Goal: Contribute content

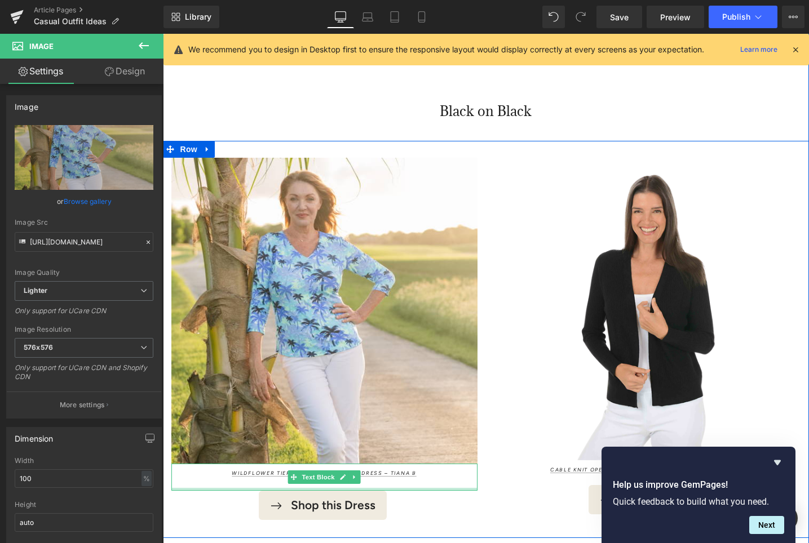
scroll to position [4895, 0]
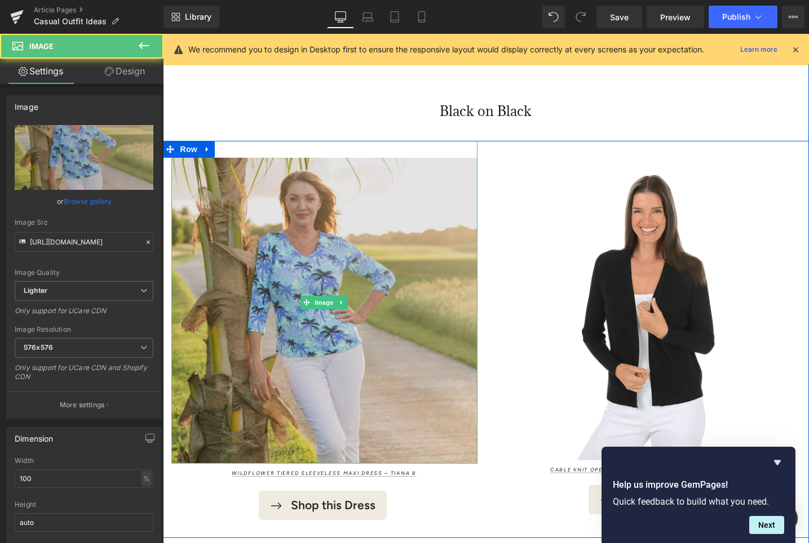
click at [282, 269] on img at bounding box center [324, 302] width 306 height 323
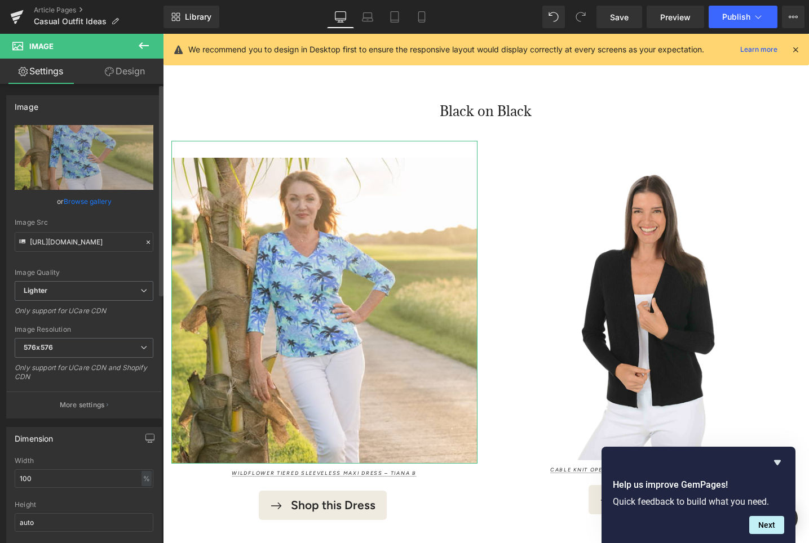
click at [104, 201] on link "Browse gallery" at bounding box center [88, 202] width 48 height 20
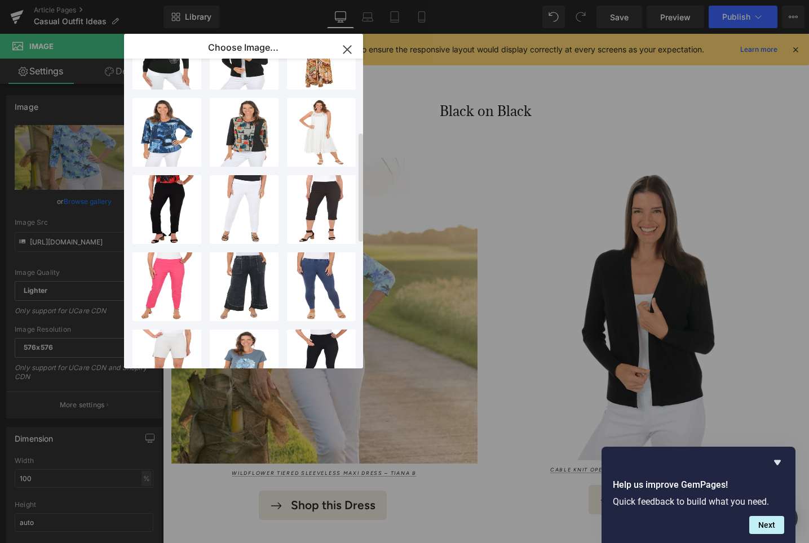
scroll to position [0, 0]
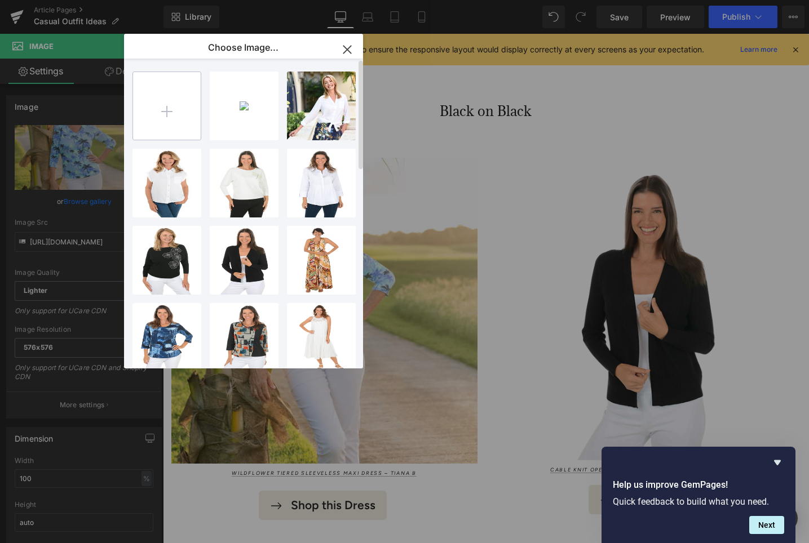
click at [167, 109] on input "file" at bounding box center [167, 106] width 68 height 68
type input "C:\fakepath\Tianab_T8440Rcublk_Black_Dresses_331219_KI-0186_1105x 1.png"
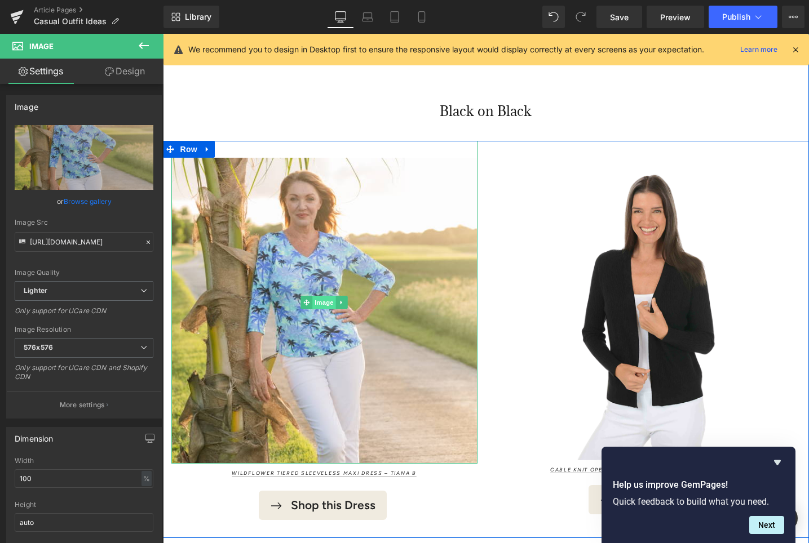
click at [318, 296] on span "Image" at bounding box center [324, 303] width 24 height 14
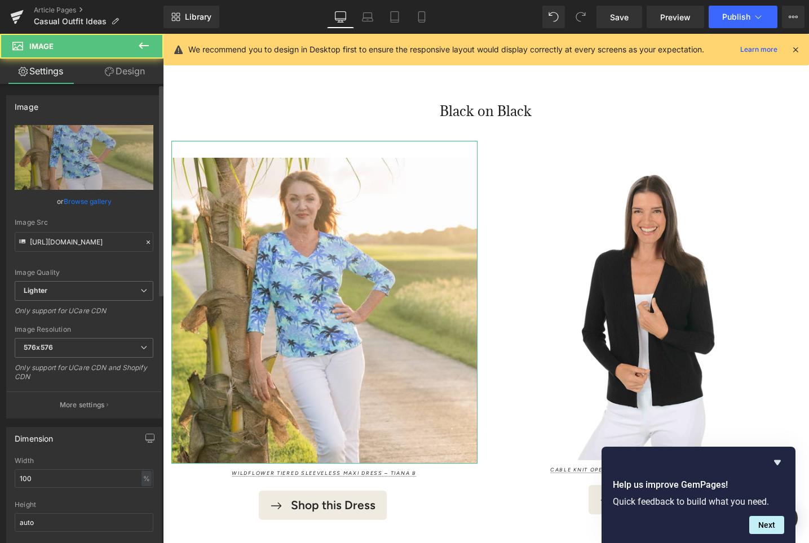
click at [88, 199] on link "Browse gallery" at bounding box center [88, 202] width 48 height 20
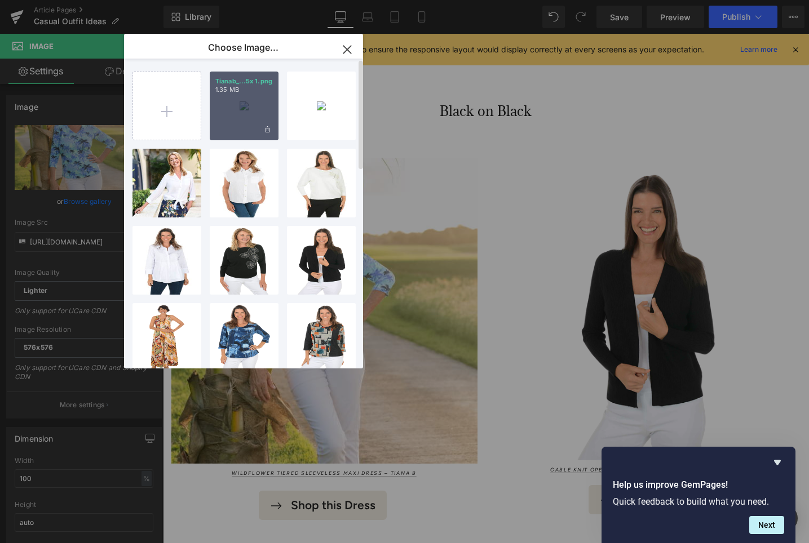
click at [234, 113] on div "Tianab_...5x 1.png 1.35 MB" at bounding box center [244, 106] width 69 height 69
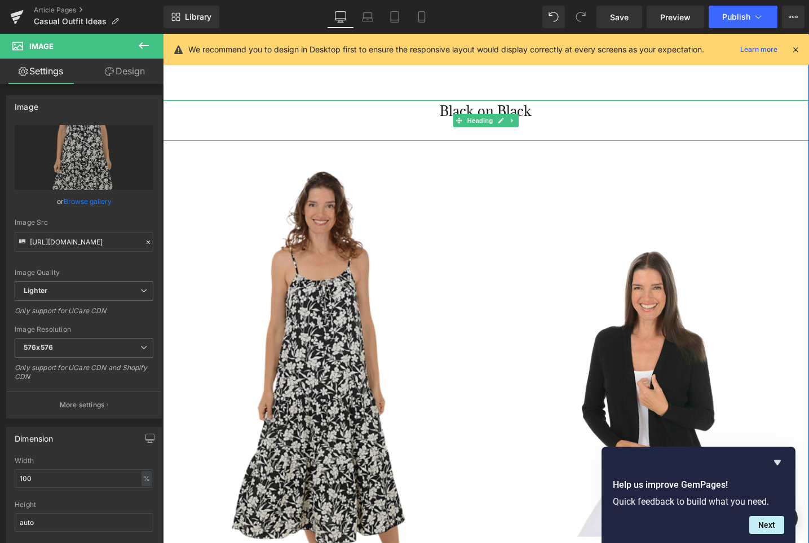
type input "[URL][DOMAIN_NAME]"
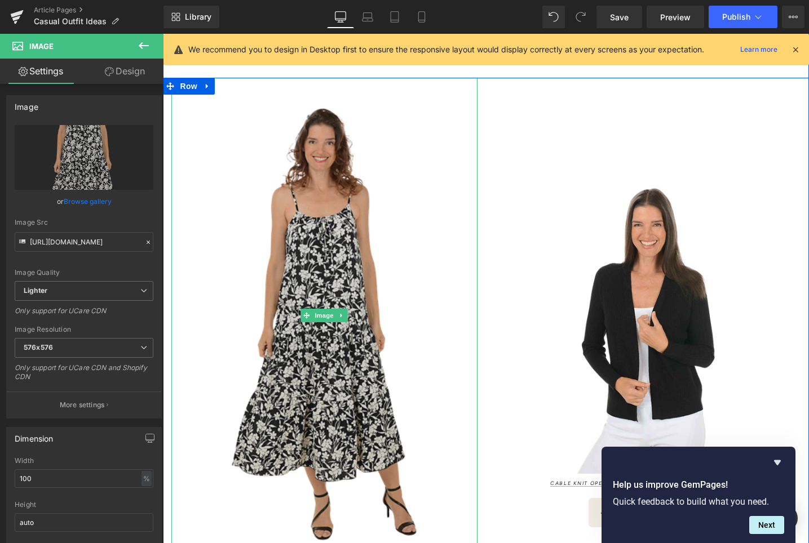
scroll to position [4978, 0]
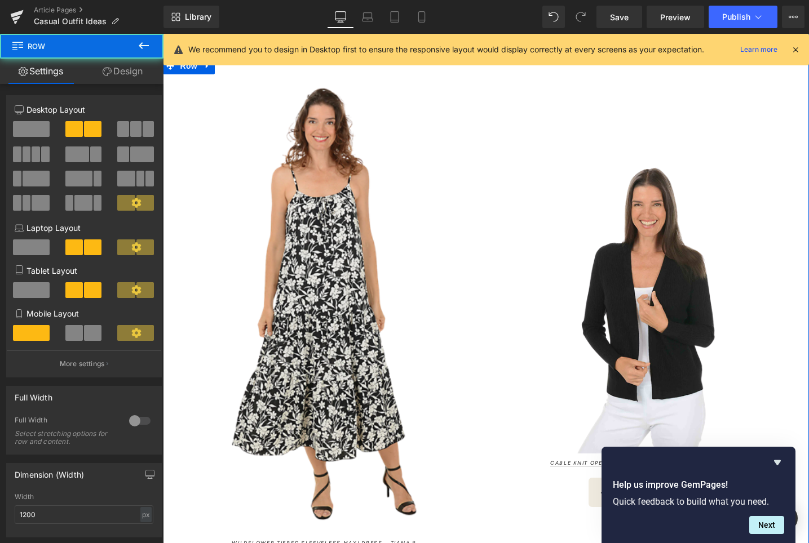
click at [477, 256] on div "Image Wildflower Tiered Sleeveless Maxi Dress – Tiana B Text Block Shop this Dr…" at bounding box center [324, 332] width 323 height 550
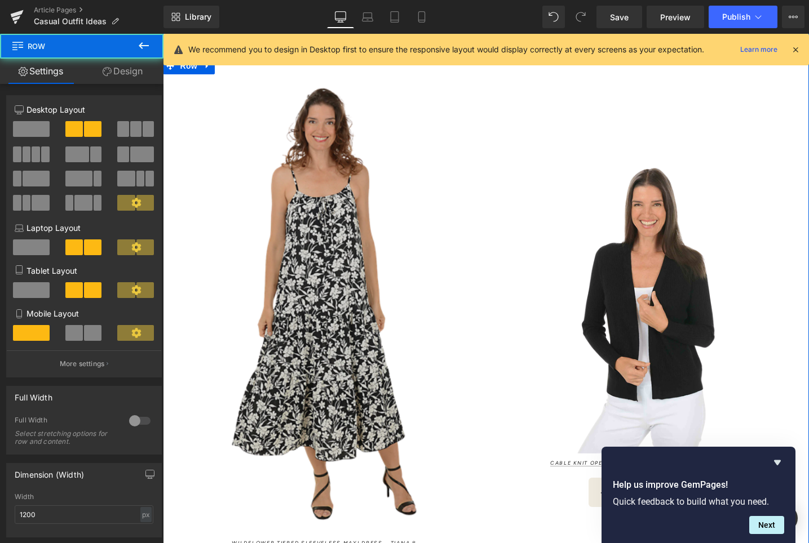
click at [408, 254] on img at bounding box center [324, 295] width 306 height 476
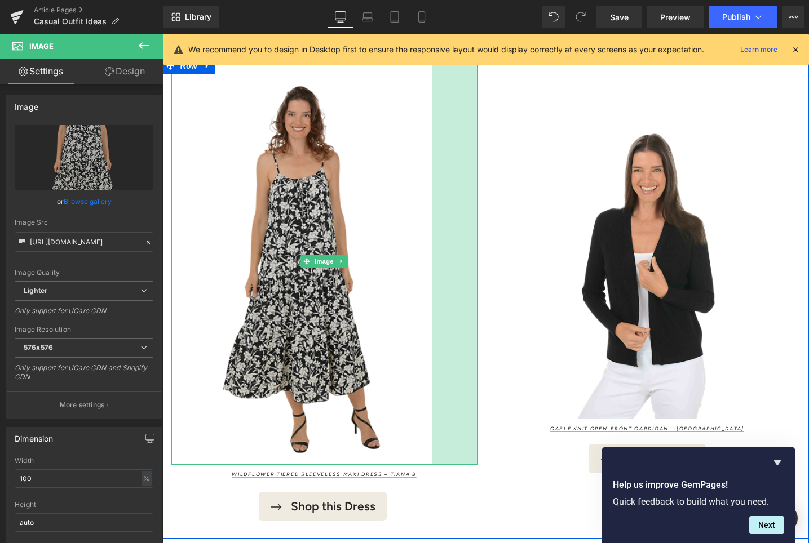
drag, startPoint x: 476, startPoint y: 265, endPoint x: 429, endPoint y: 265, distance: 46.8
click at [430, 265] on div "Image 81px" at bounding box center [324, 260] width 306 height 407
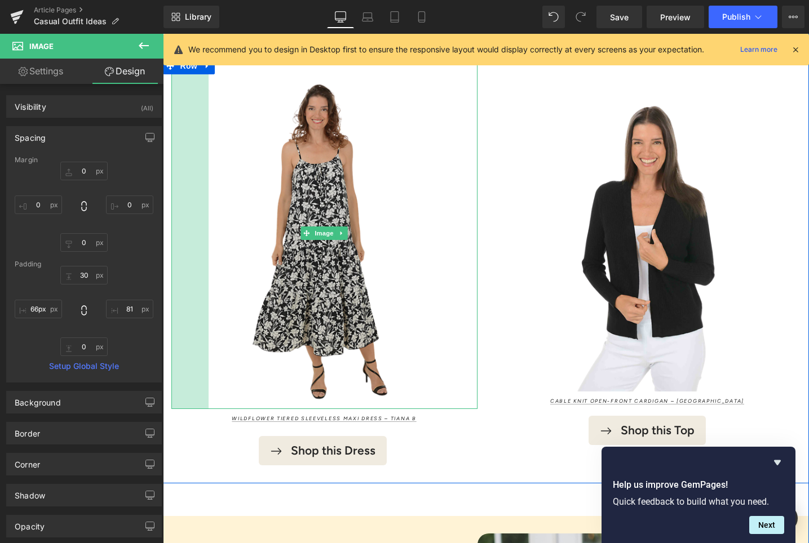
drag, startPoint x: 172, startPoint y: 286, endPoint x: 209, endPoint y: 284, distance: 37.3
click at [209, 285] on div "Image 66px 81px" at bounding box center [324, 233] width 306 height 352
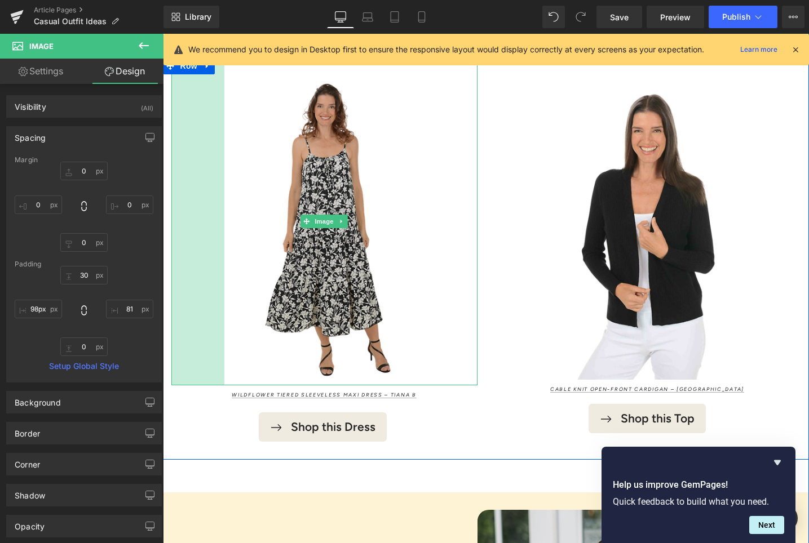
type input "99px"
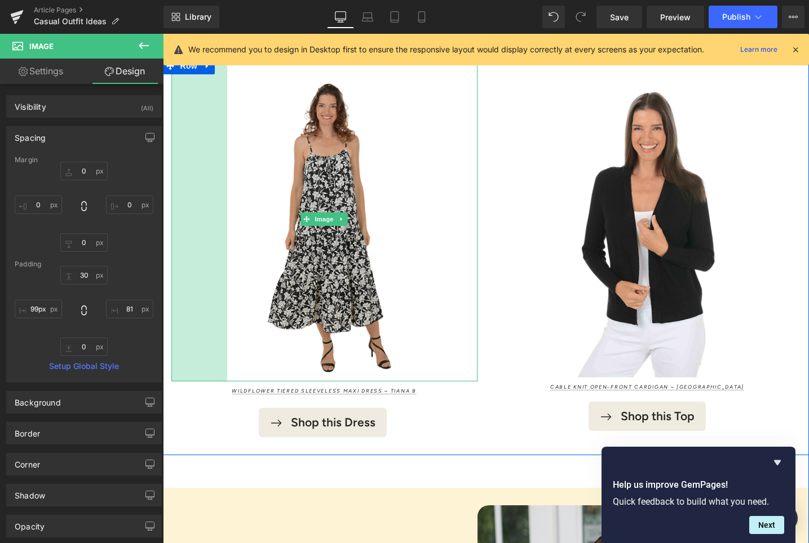
drag, startPoint x: 190, startPoint y: 279, endPoint x: 246, endPoint y: 276, distance: 55.9
click at [246, 276] on div "Image 99px 81px" at bounding box center [324, 219] width 306 height 324
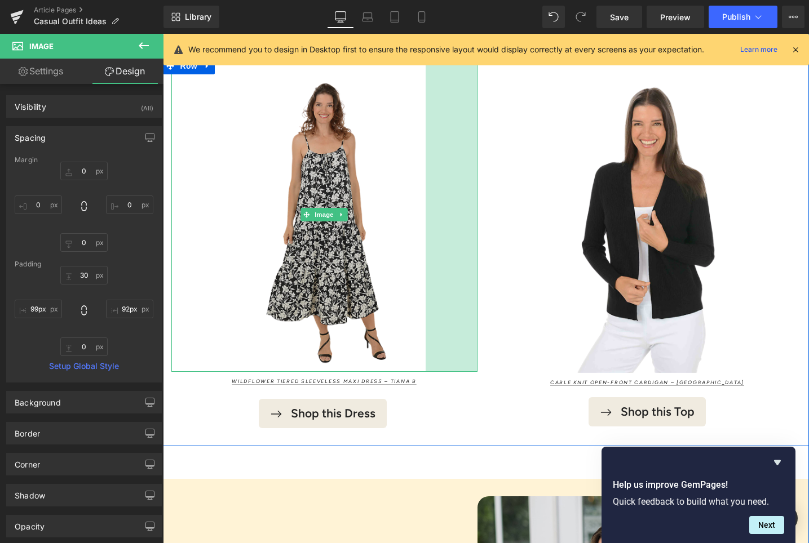
type input "91px"
drag, startPoint x: 473, startPoint y: 256, endPoint x: 422, endPoint y: 256, distance: 51.3
click at [422, 256] on div "Image 99px 91px" at bounding box center [324, 215] width 306 height 316
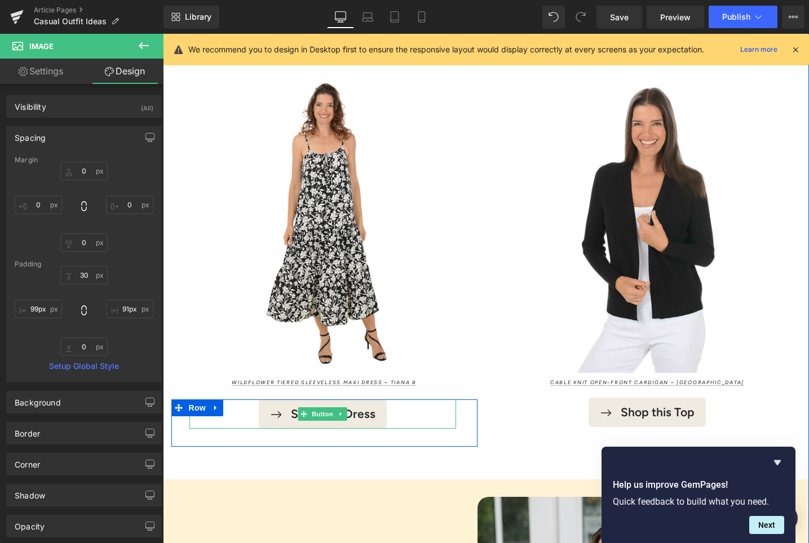
click at [250, 400] on div "Shop this Dress" at bounding box center [322, 414] width 267 height 29
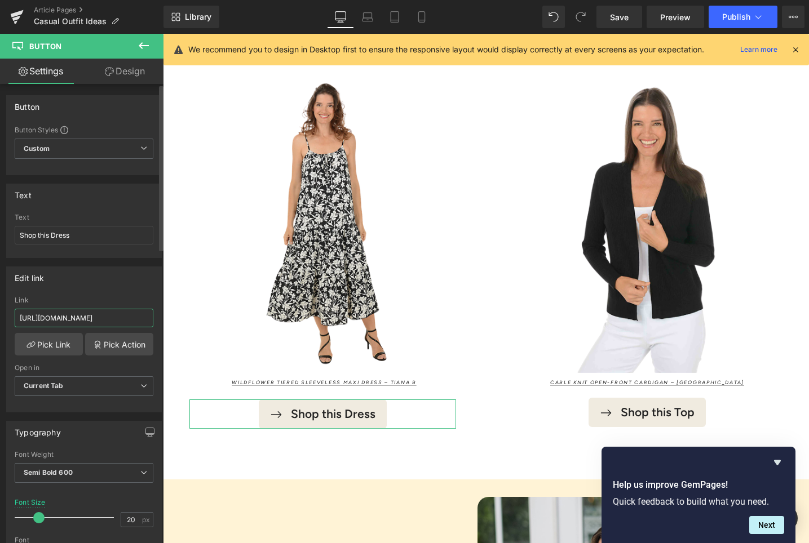
click at [70, 320] on input "[URL][DOMAIN_NAME]" at bounding box center [84, 318] width 139 height 19
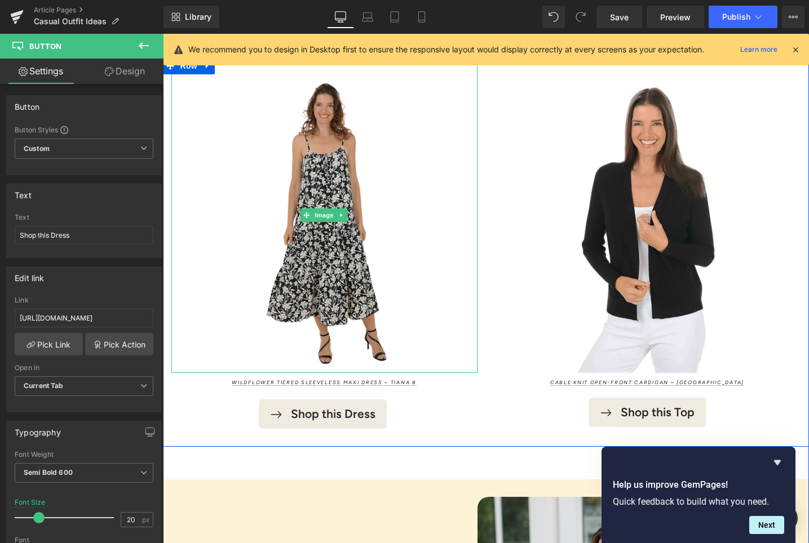
click at [321, 158] on img at bounding box center [324, 215] width 306 height 316
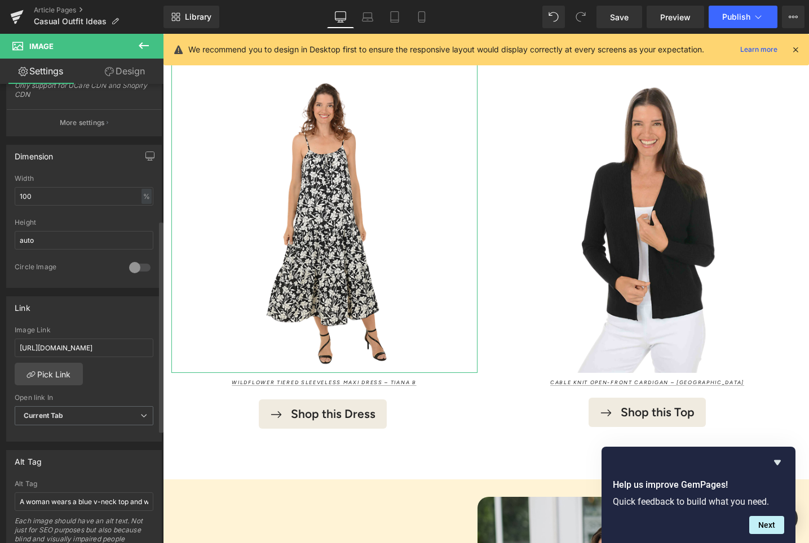
scroll to position [301, 0]
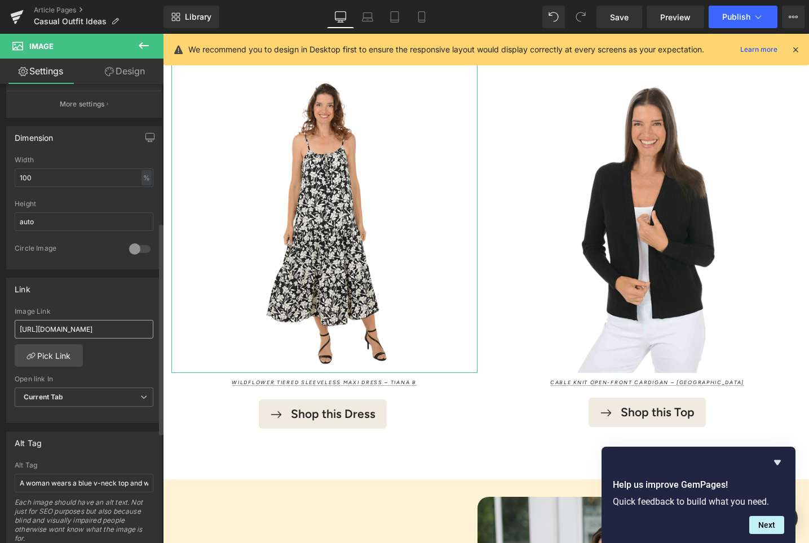
click at [63, 326] on input "[URL][DOMAIN_NAME]" at bounding box center [84, 329] width 139 height 19
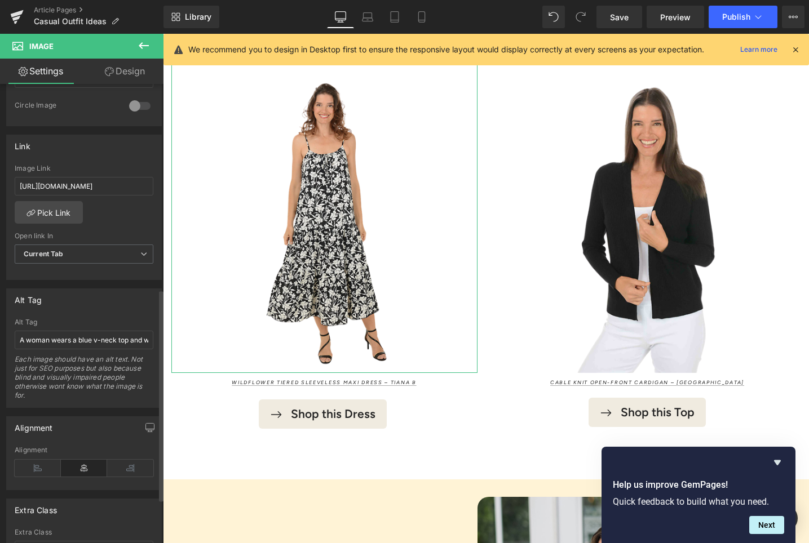
scroll to position [445, 0]
click at [109, 338] on input "A woman wears a blue v-neck top and white pants and is leaning on a green palm …" at bounding box center [84, 339] width 139 height 19
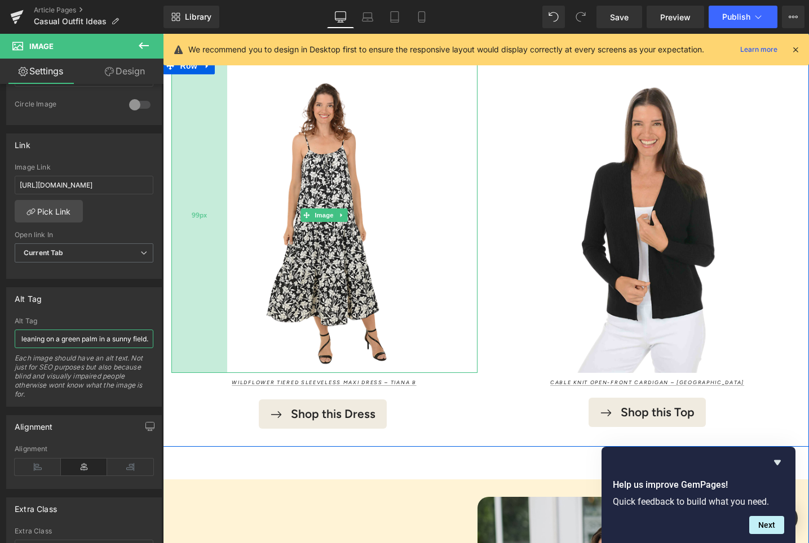
drag, startPoint x: 243, startPoint y: 372, endPoint x: 202, endPoint y: 339, distance: 53.7
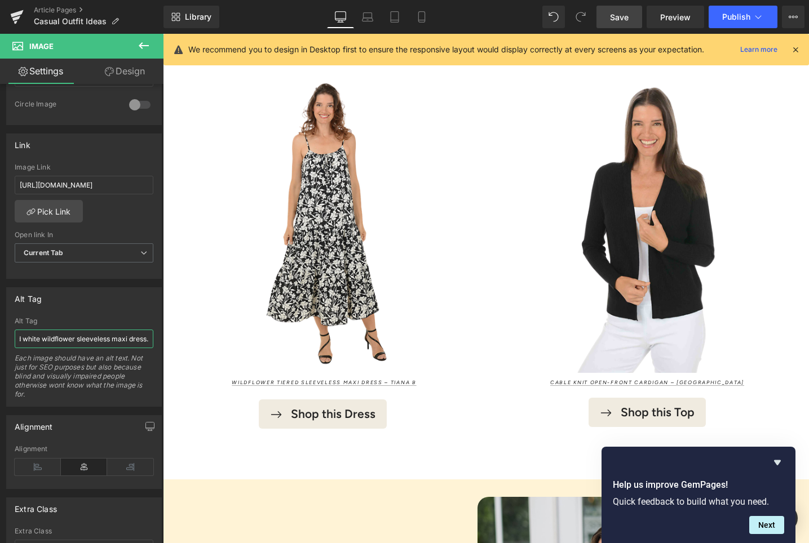
type input "A woman wears a black and white wildflower sleeveless maxi dress."
drag, startPoint x: 614, startPoint y: 15, endPoint x: 498, endPoint y: 82, distance: 134.8
click at [614, 15] on span "Save" at bounding box center [619, 17] width 19 height 12
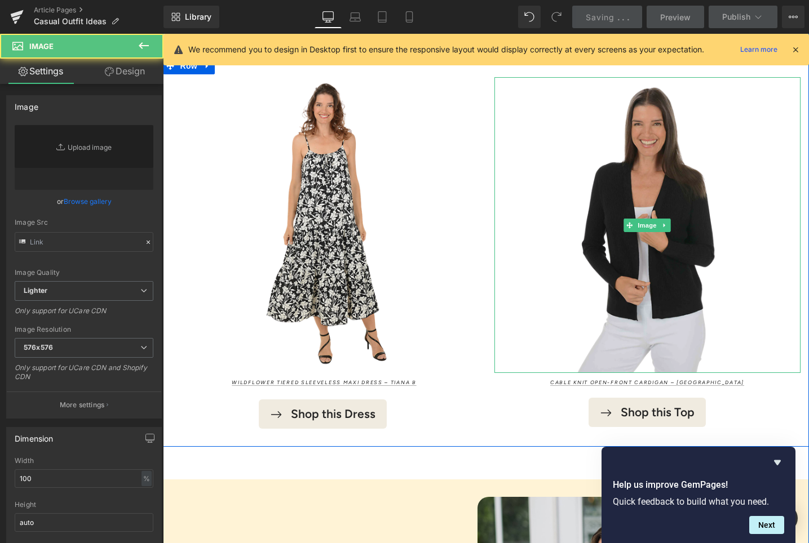
click at [669, 141] on img at bounding box center [647, 225] width 306 height 296
type input "[URL][DOMAIN_NAME]"
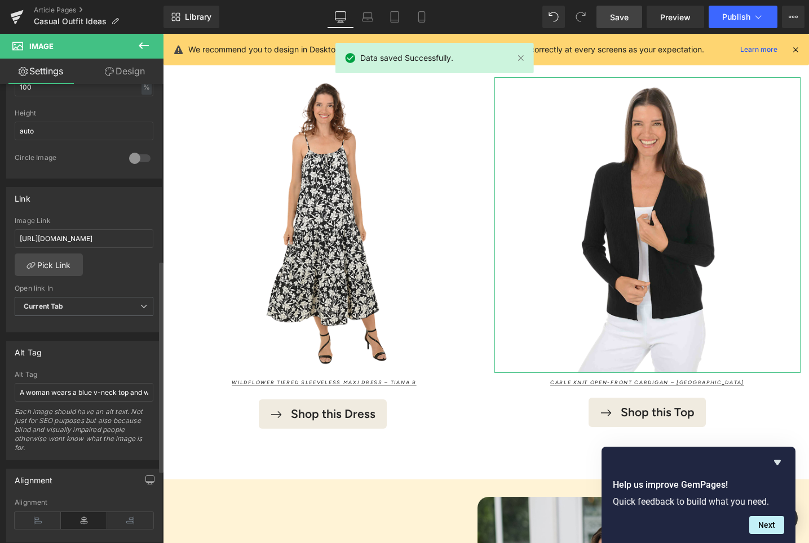
scroll to position [393, 0]
click at [106, 391] on input "A woman wears a blue v-neck top and white pants and is leaning on a green palm …" at bounding box center [84, 391] width 139 height 19
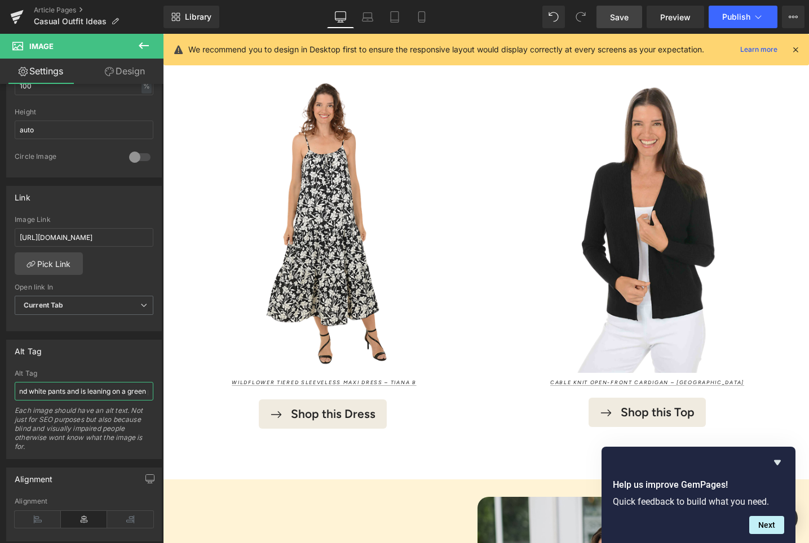
scroll to position [0, 189]
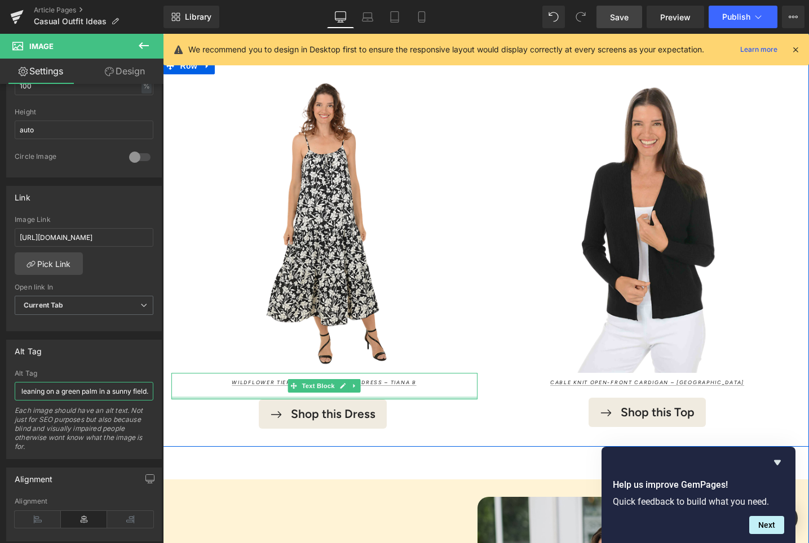
drag, startPoint x: 241, startPoint y: 424, endPoint x: 181, endPoint y: 389, distance: 69.2
type input "A woman wears a black cable knit cardigan."
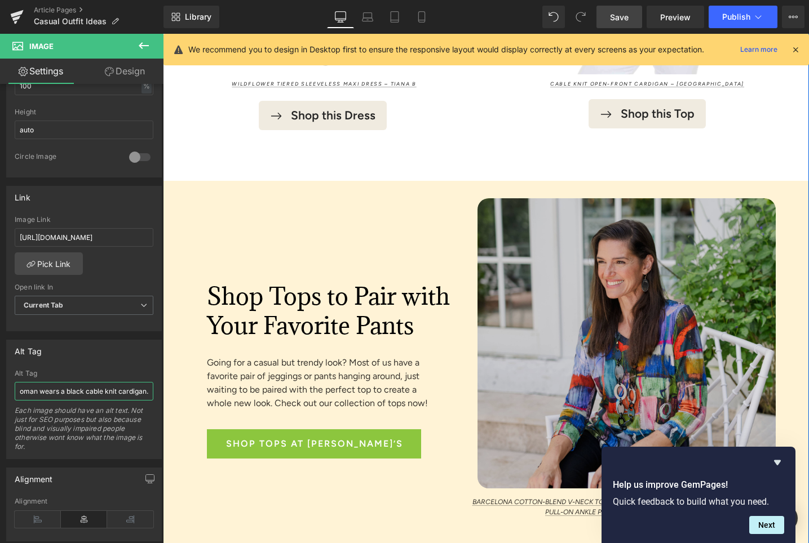
scroll to position [5284, 0]
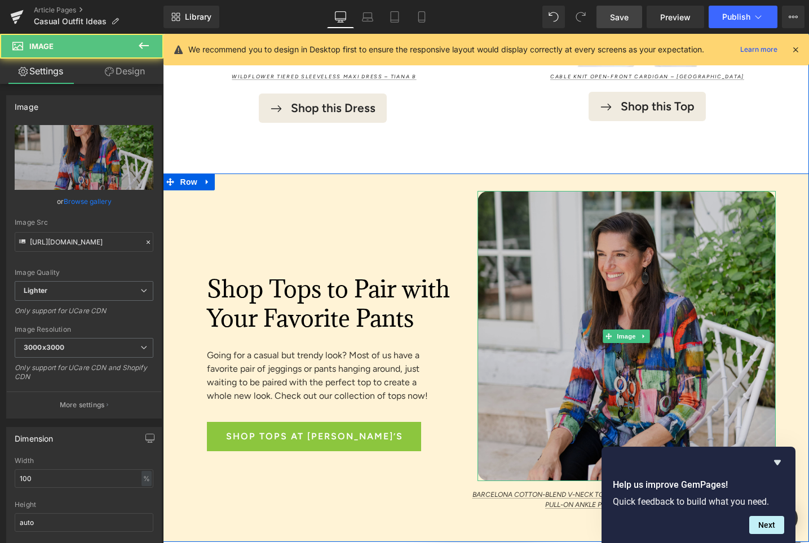
click at [546, 258] on img at bounding box center [626, 336] width 298 height 290
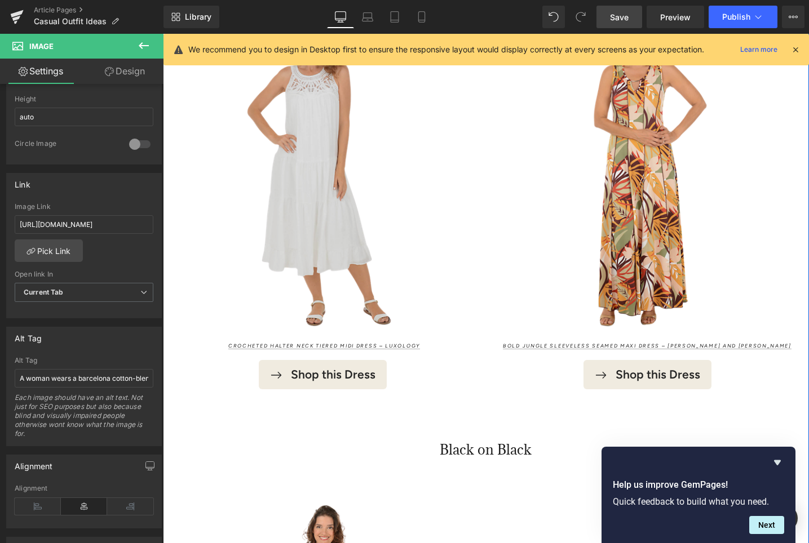
scroll to position [4550, 0]
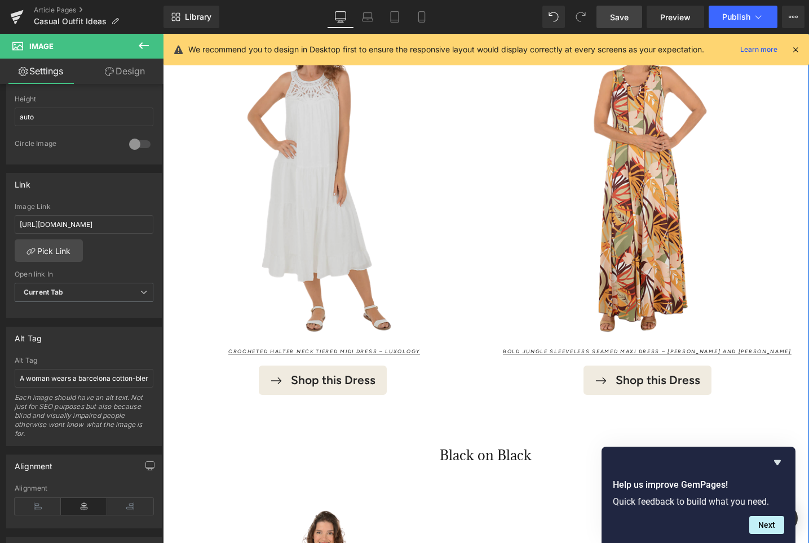
click at [313, 168] on div "Image 34px" at bounding box center [324, 174] width 306 height 335
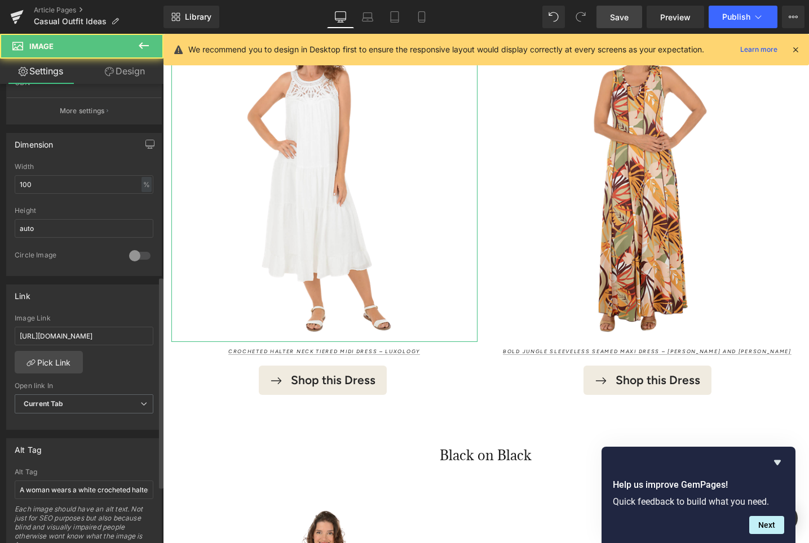
scroll to position [417, 0]
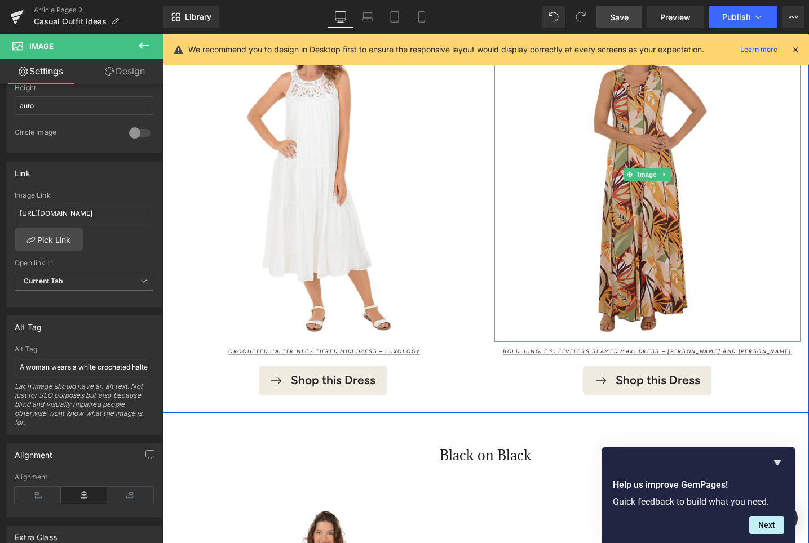
click at [646, 145] on img at bounding box center [647, 175] width 306 height 334
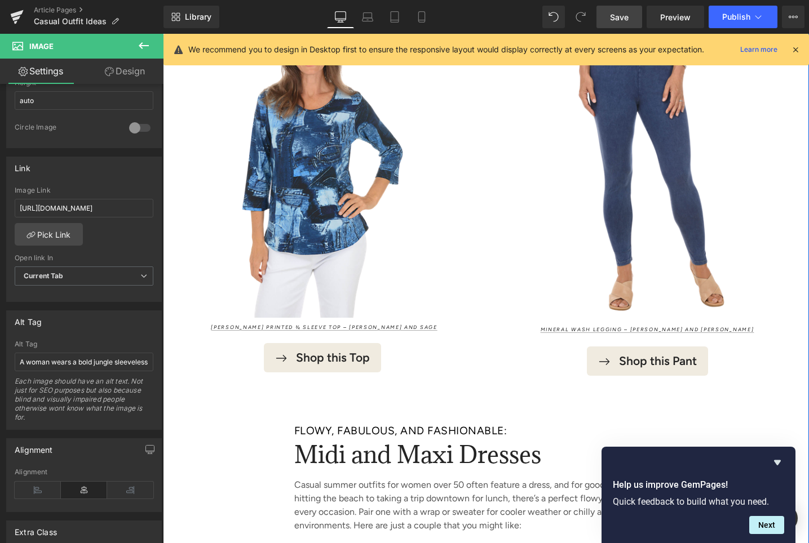
scroll to position [3932, 0]
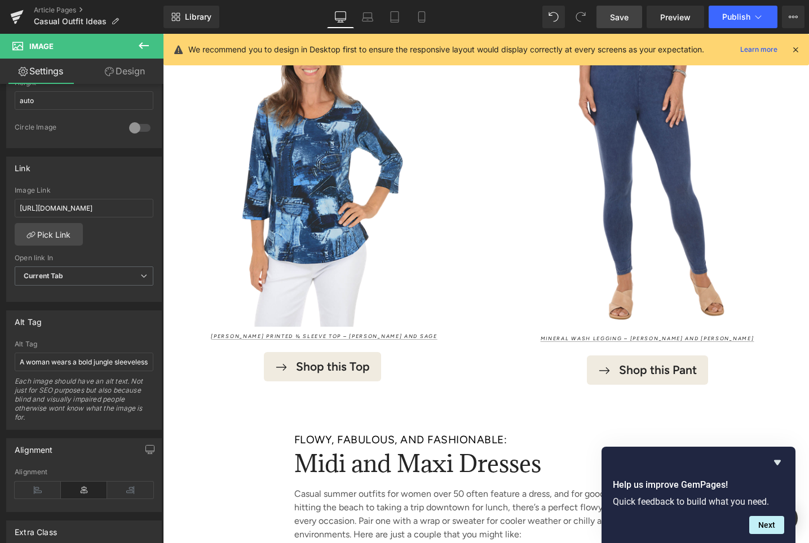
drag, startPoint x: 622, startPoint y: 14, endPoint x: 261, endPoint y: 270, distance: 442.5
click at [622, 14] on span "Save" at bounding box center [619, 17] width 19 height 12
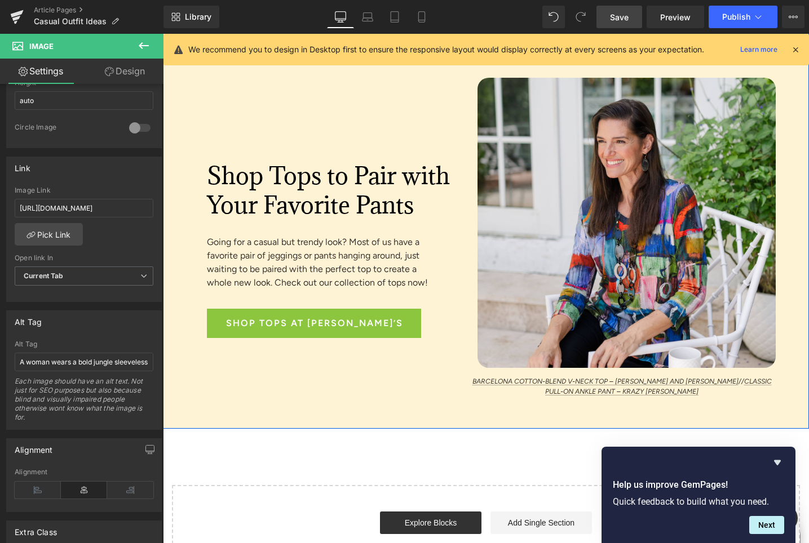
scroll to position [5489, 0]
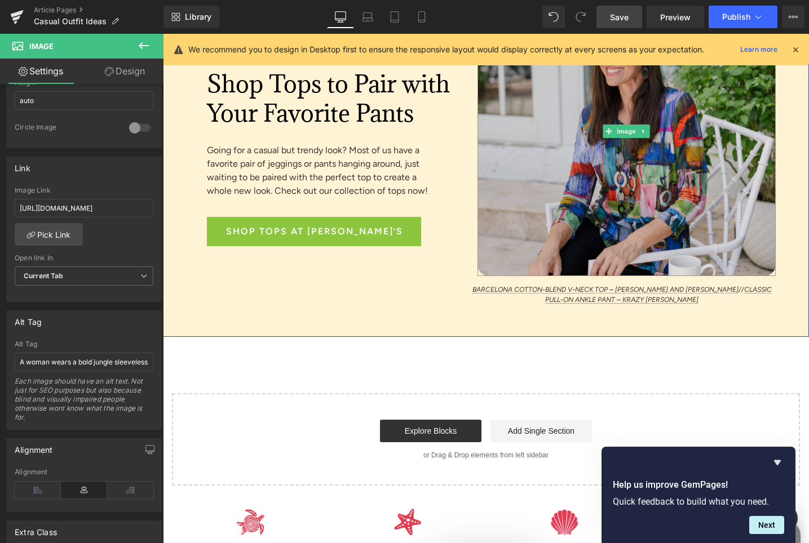
click at [574, 133] on img at bounding box center [626, 131] width 298 height 290
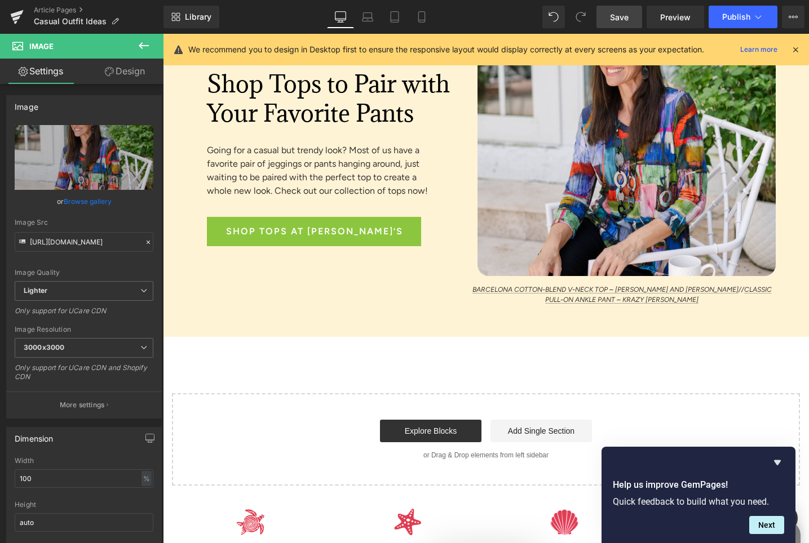
click at [619, 19] on span "Save" at bounding box center [619, 17] width 19 height 12
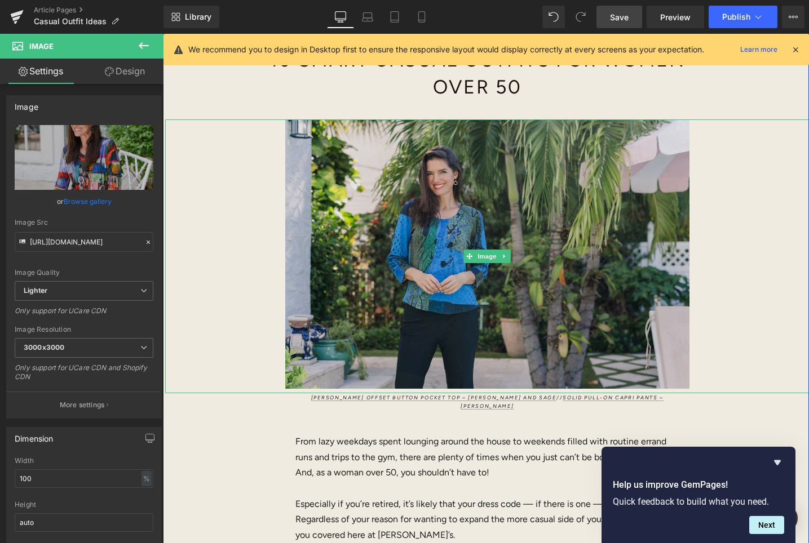
scroll to position [135, 0]
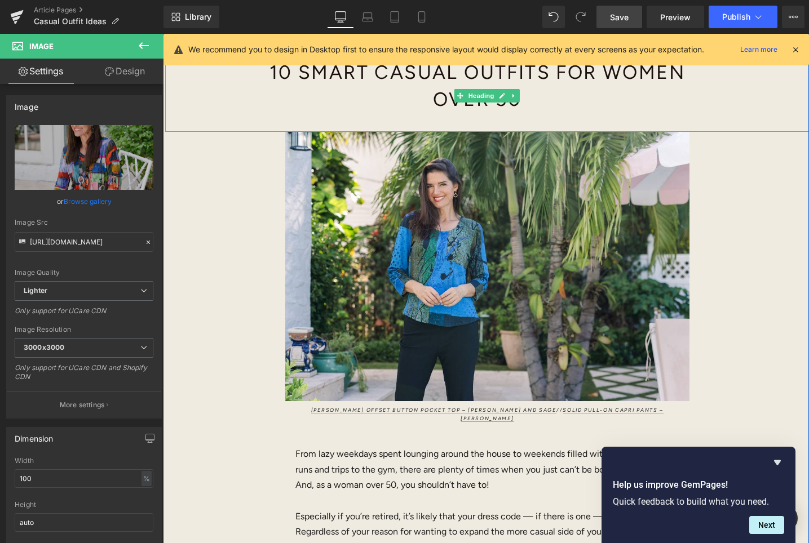
click at [332, 70] on h1 "10 Smart Casual Outfits for Women Over 50" at bounding box center [477, 86] width 446 height 54
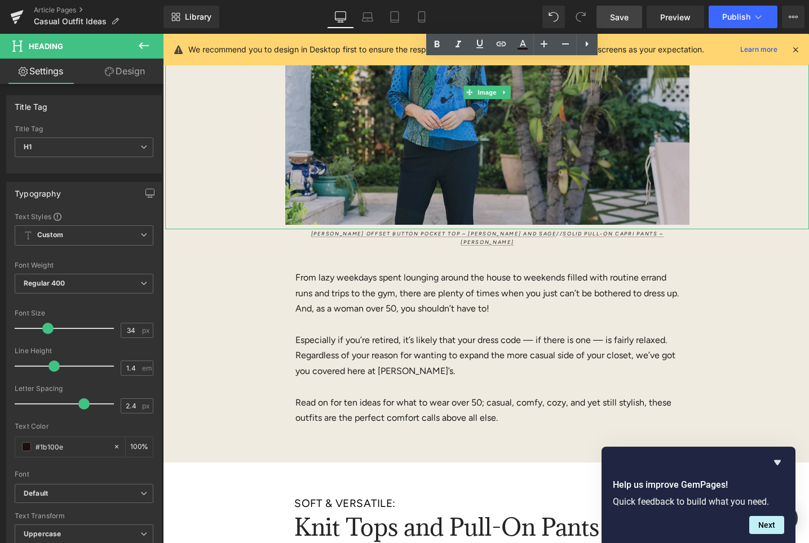
scroll to position [509, 0]
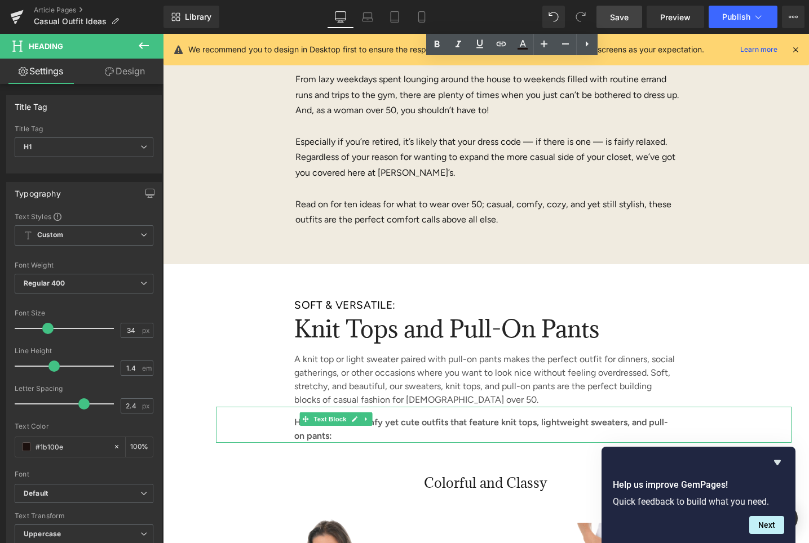
click at [332, 320] on span "Knit Tops and Pull-On Pants" at bounding box center [446, 328] width 305 height 31
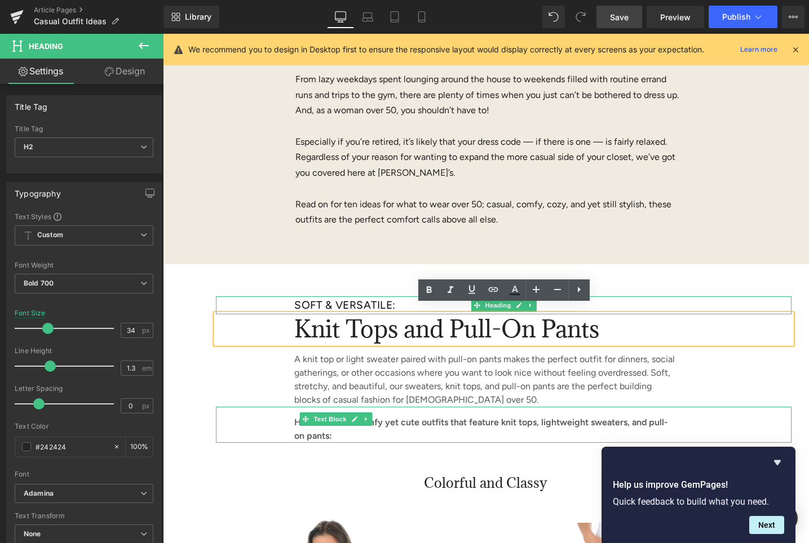
click at [325, 299] on font "SOFT & VERSATILE:" at bounding box center [344, 305] width 101 height 13
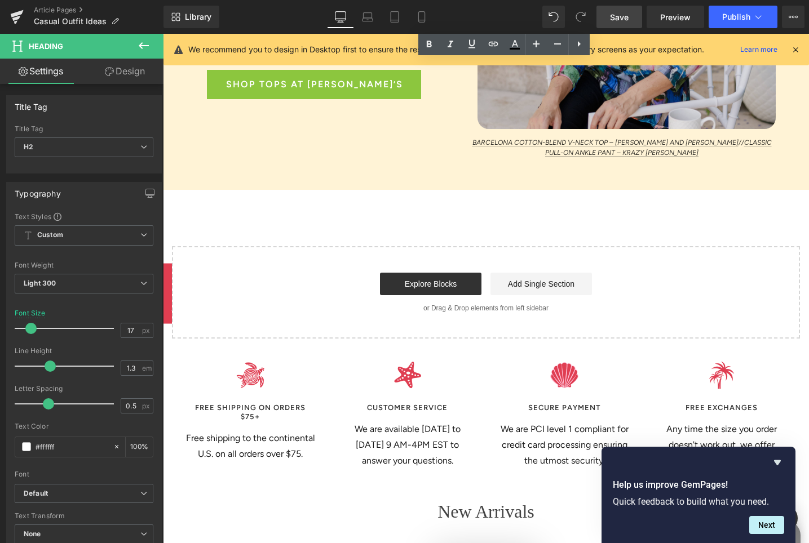
scroll to position [5646, 0]
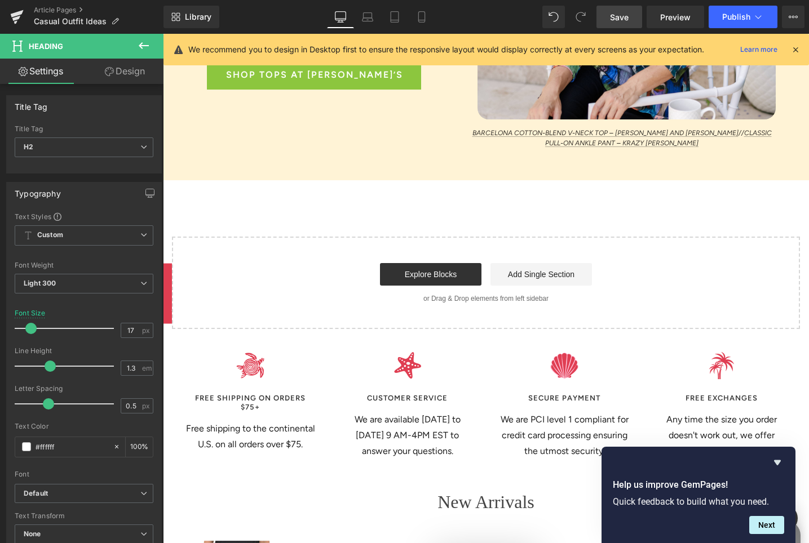
click at [624, 20] on span "Save" at bounding box center [619, 17] width 19 height 12
